Goal: Find specific fact: Find specific fact

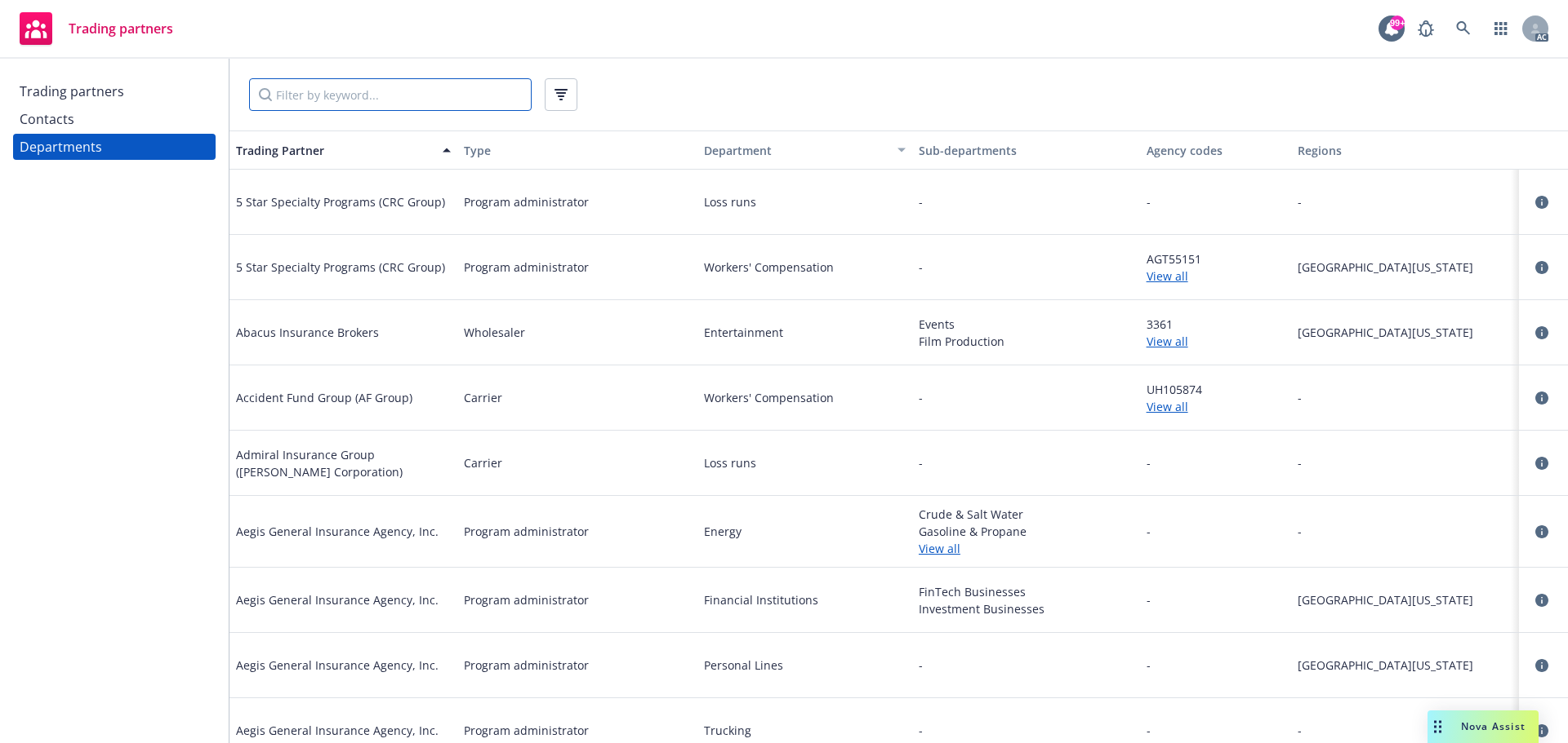
click at [319, 95] on input "Filter by keyword..." at bounding box center [391, 94] width 283 height 33
type input "ICW"
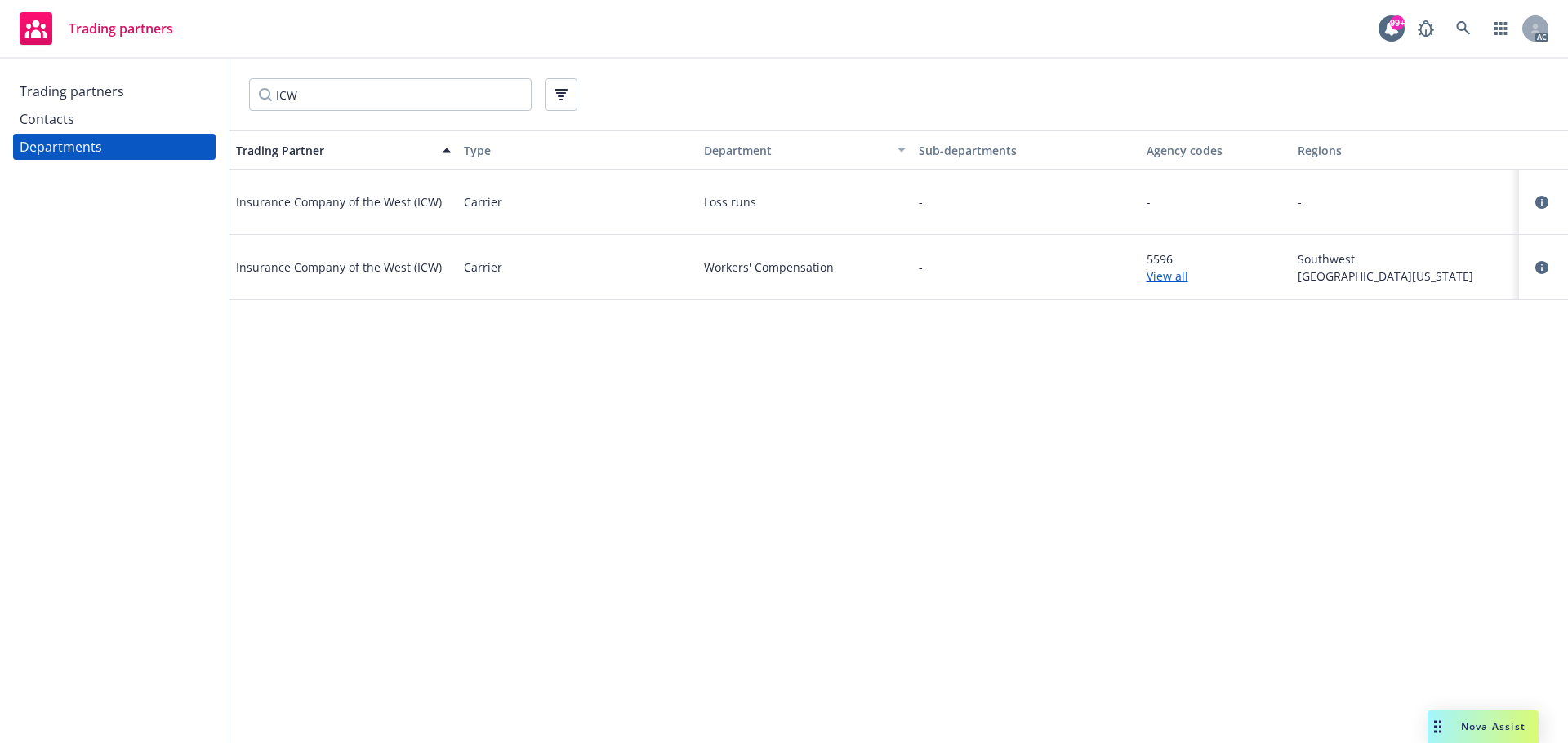
click at [1175, 279] on link "View all" at bounding box center [1216, 276] width 139 height 18
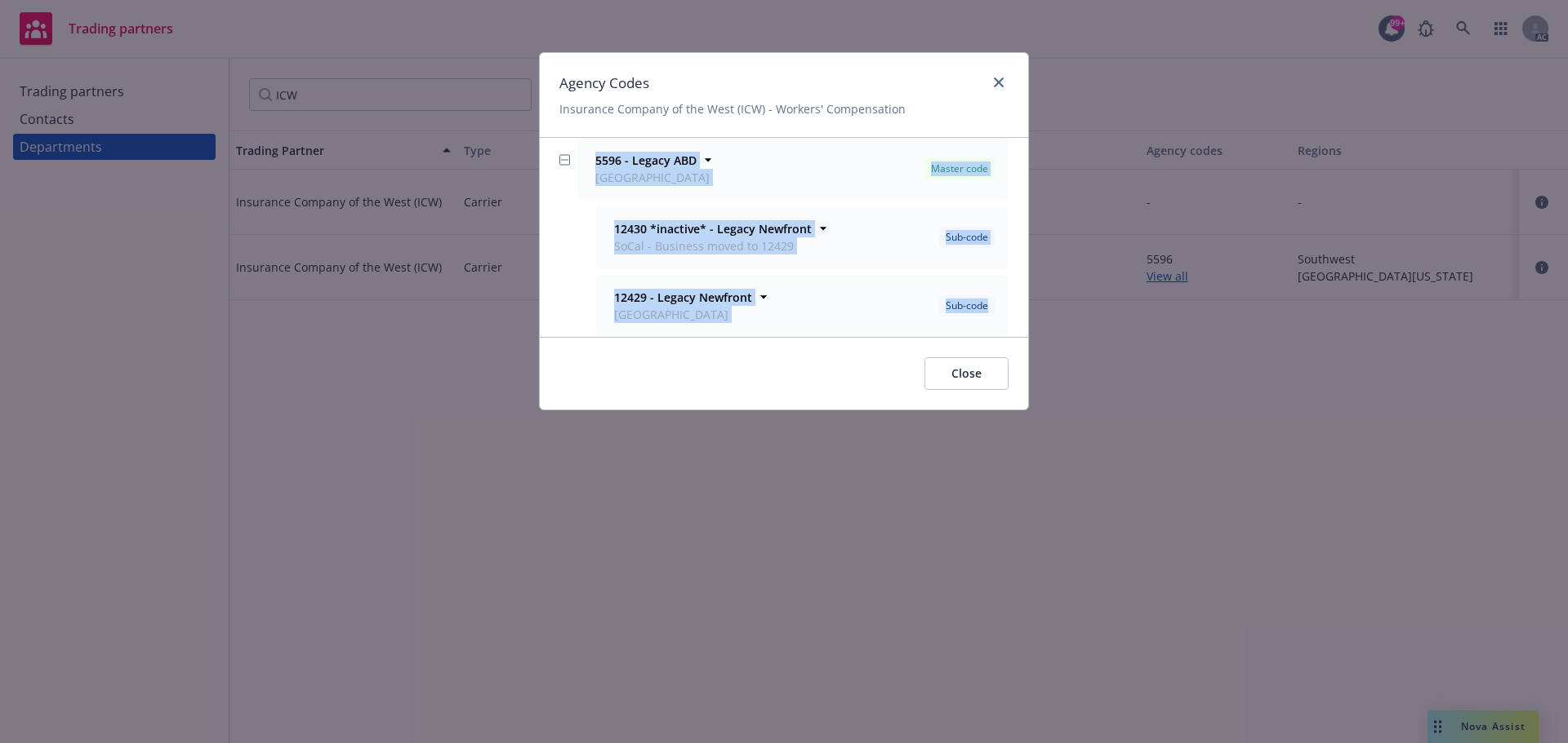
drag, startPoint x: 590, startPoint y: 155, endPoint x: 1024, endPoint y: 310, distance: 460.8
click at [1024, 310] on div "5596 - Legacy ABD San Mateo Master code Office [GEOGRAPHIC_DATA] Notes - 12430 …" at bounding box center [784, 237] width 488 height 199
copy li "5596 - Legacy ABD San Mateo Master code Office [GEOGRAPHIC_DATA] Notes - 12430 …"
drag, startPoint x: 638, startPoint y: 318, endPoint x: 631, endPoint y: 305, distance: 14.8
click at [638, 318] on span "[GEOGRAPHIC_DATA]" at bounding box center [682, 314] width 138 height 18
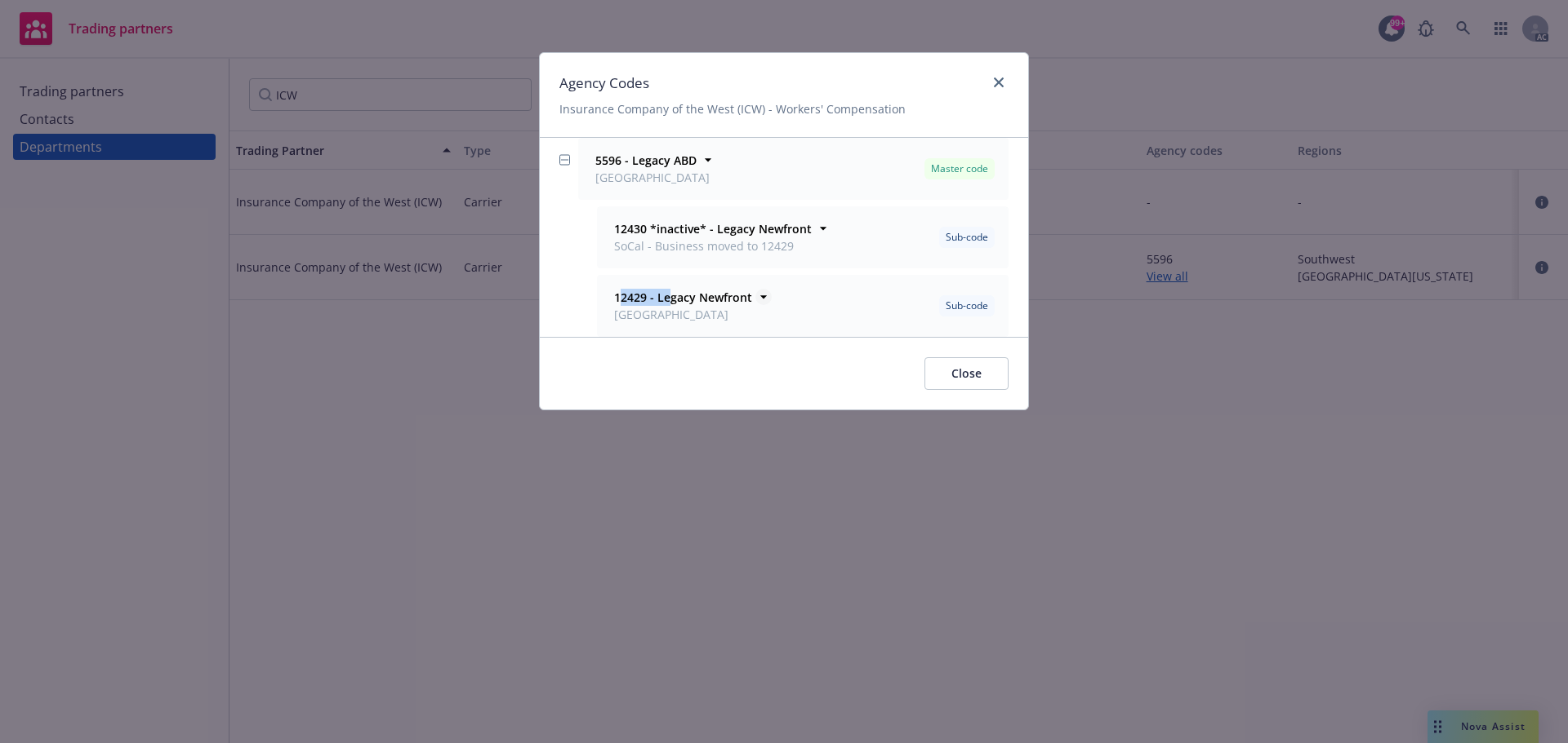
drag, startPoint x: 619, startPoint y: 295, endPoint x: 668, endPoint y: 295, distance: 49.0
click at [668, 295] on strong "12429 - Legacy Newfront" at bounding box center [682, 298] width 138 height 16
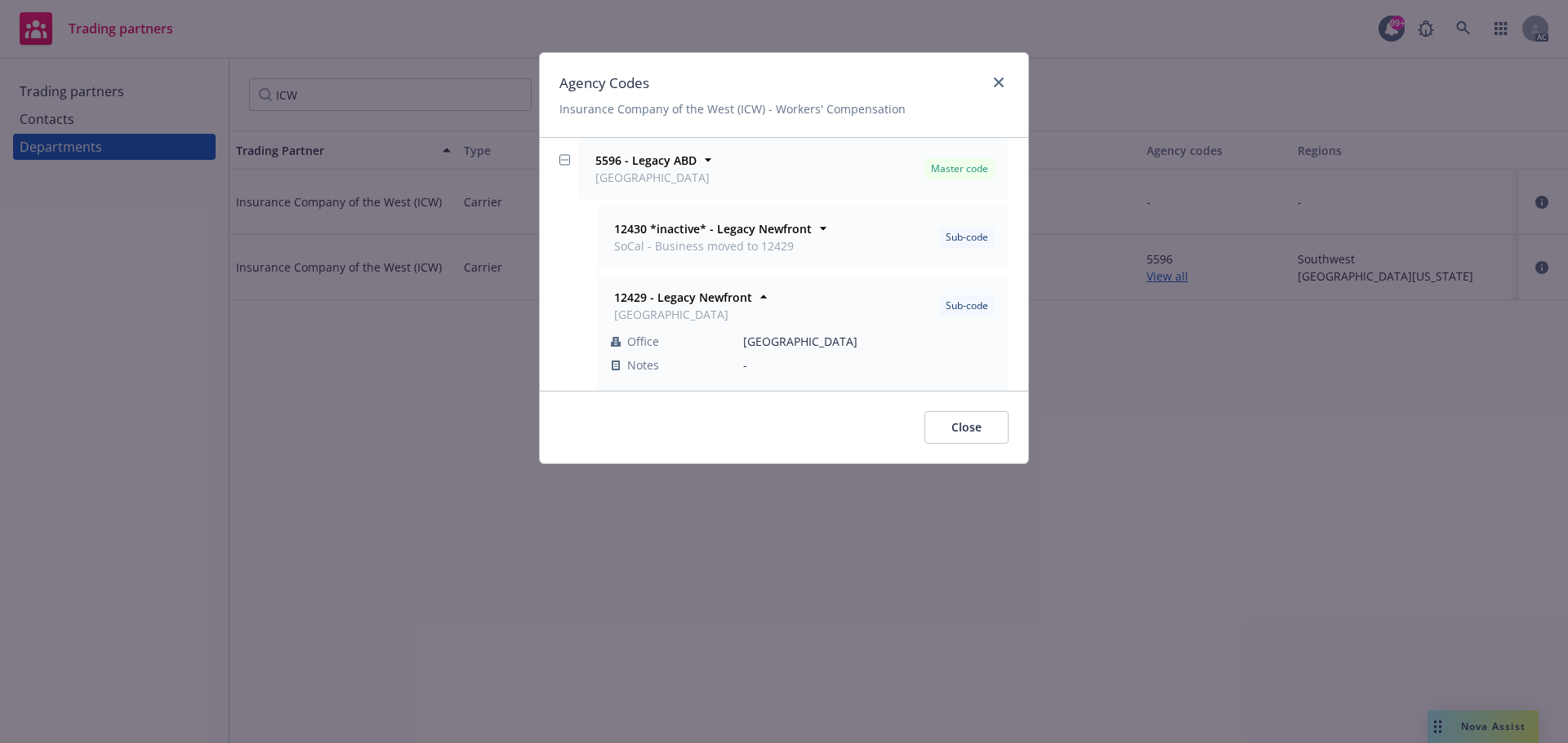
click at [585, 306] on div "12429 - Legacy Newfront [GEOGRAPHIC_DATA] Sub-code Office [GEOGRAPHIC_DATA] Not…" at bounding box center [793, 333] width 431 height 116
drag, startPoint x: 612, startPoint y: 296, endPoint x: 748, endPoint y: 294, distance: 136.0
click at [748, 294] on div "12429 - Legacy Newfront [GEOGRAPHIC_DATA]" at bounding box center [681, 306] width 141 height 34
copy strong "12429 - Legacy Newfront"
click at [1001, 78] on icon "close" at bounding box center [999, 83] width 10 height 10
